Goal: Use online tool/utility: Use online tool/utility

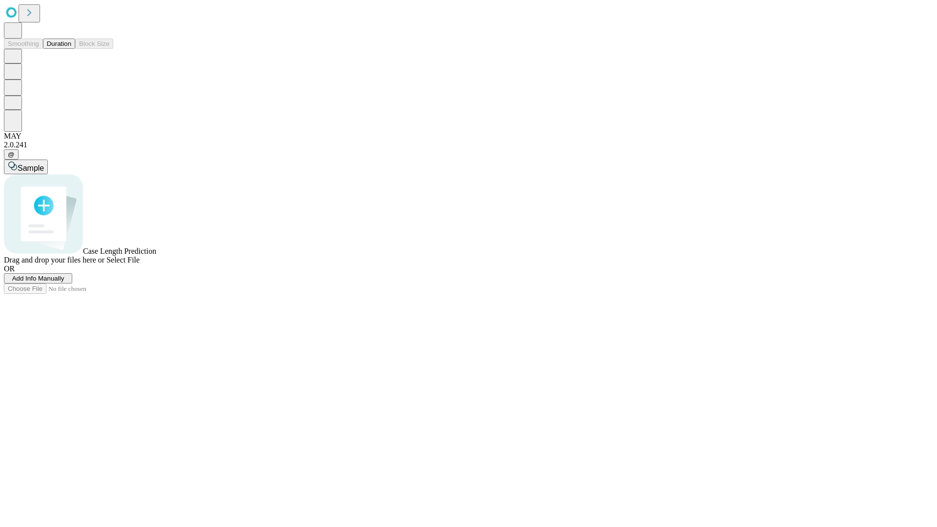
click at [71, 49] on button "Duration" at bounding box center [59, 44] width 32 height 10
click at [140, 264] on span "Select File" at bounding box center [122, 260] width 33 height 8
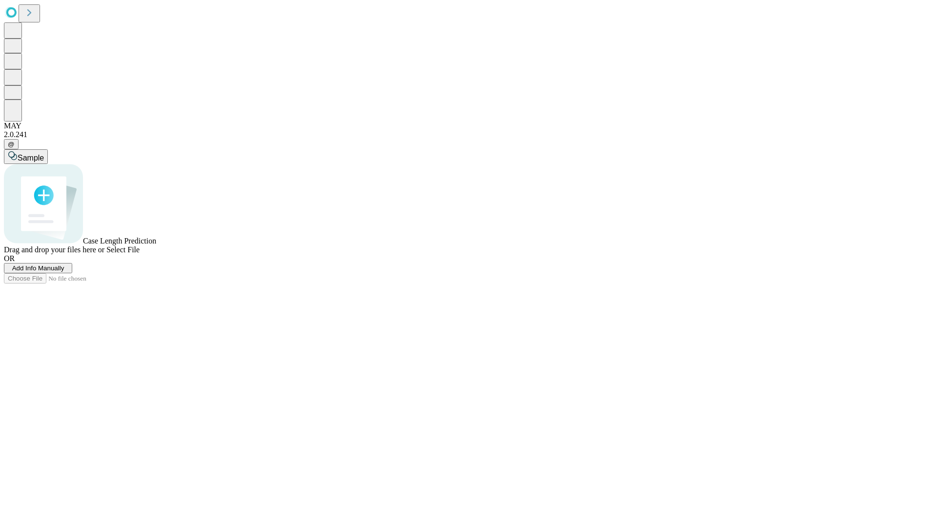
click at [140, 254] on span "Select File" at bounding box center [122, 250] width 33 height 8
